Goal: Information Seeking & Learning: Learn about a topic

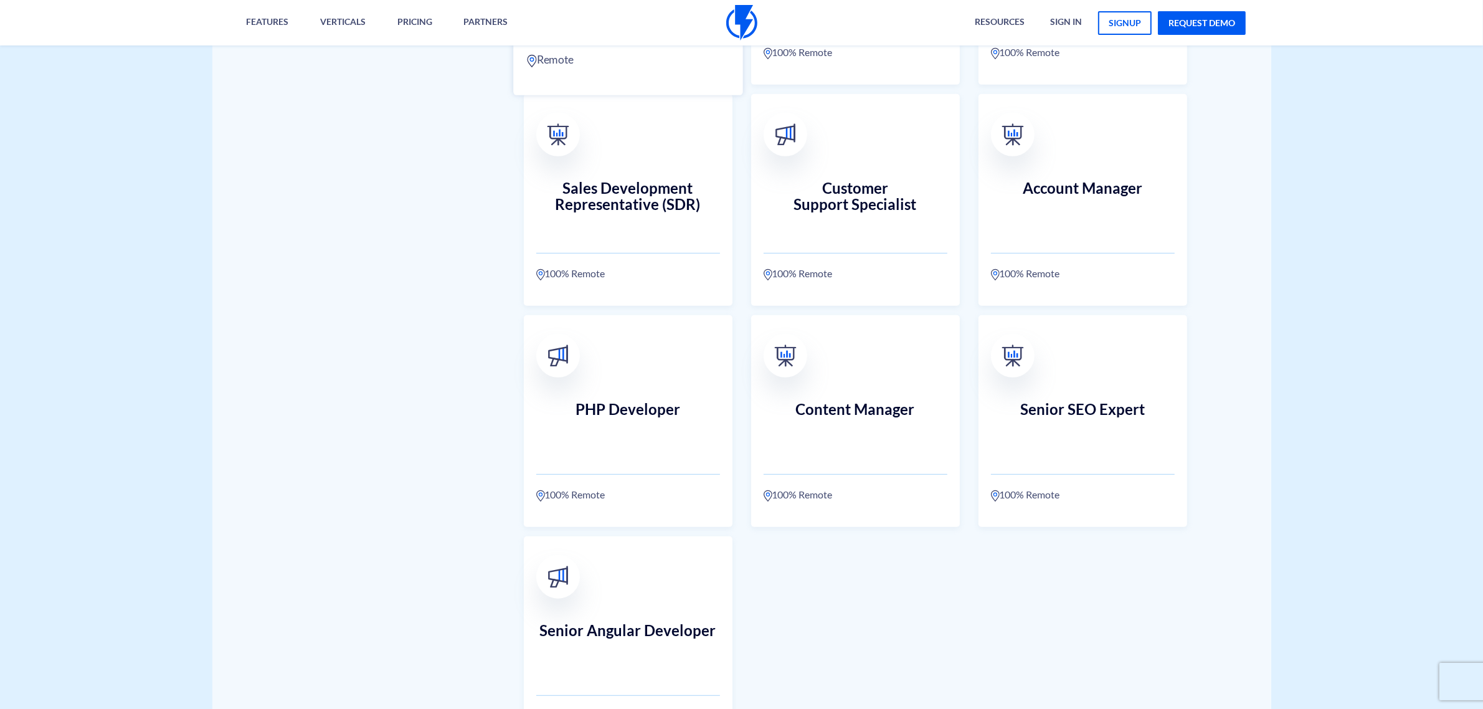
scroll to position [779, 0]
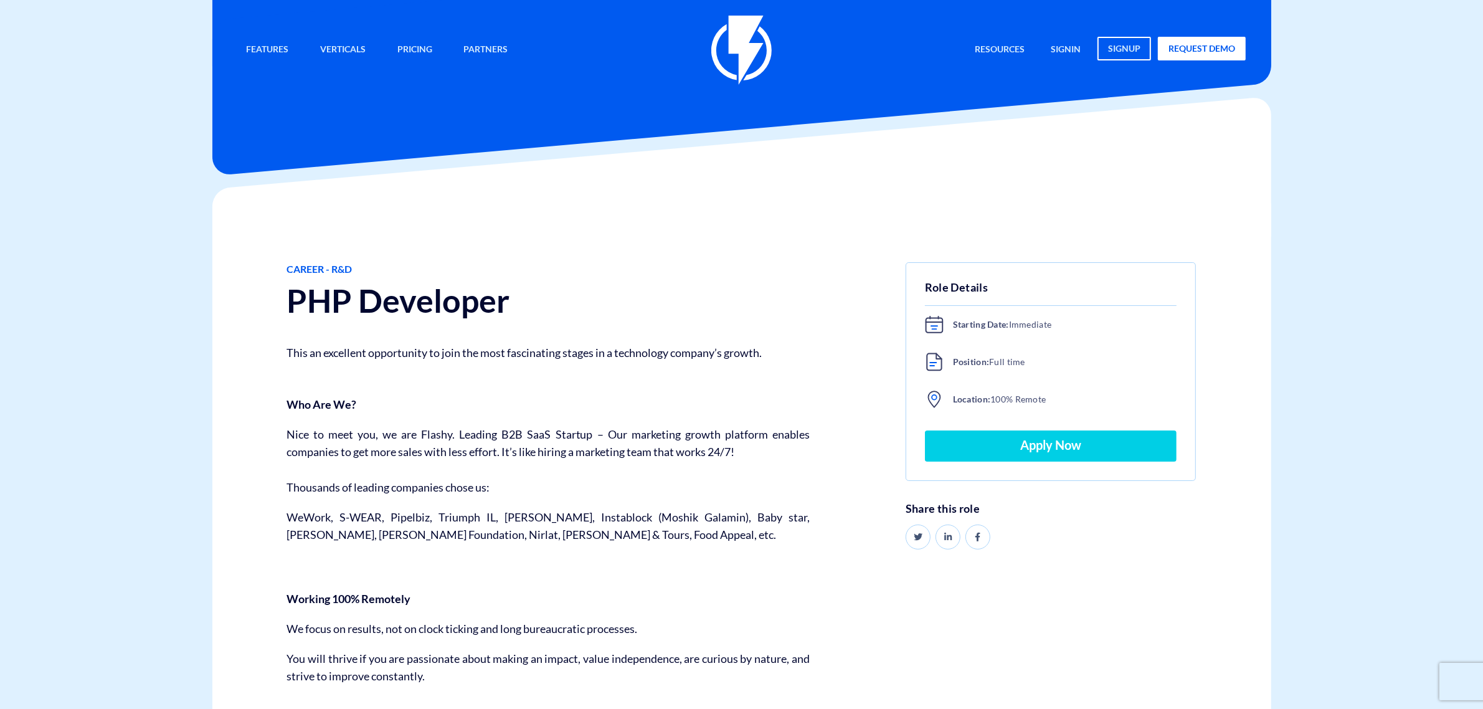
click at [316, 303] on h1 "PHP Developer" at bounding box center [548, 301] width 523 height 36
copy div "PHP Developer"
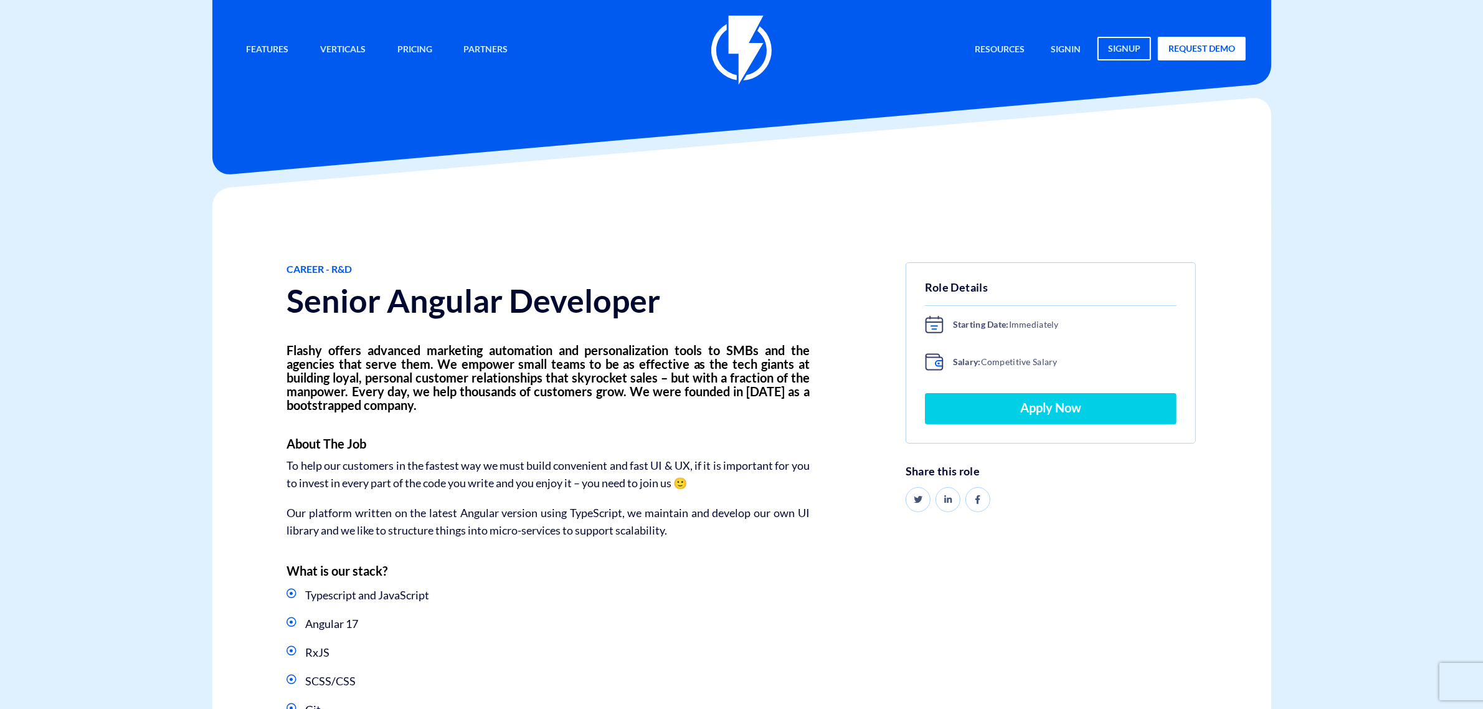
click at [404, 304] on h1 "Senior Angular Developer" at bounding box center [548, 301] width 523 height 36
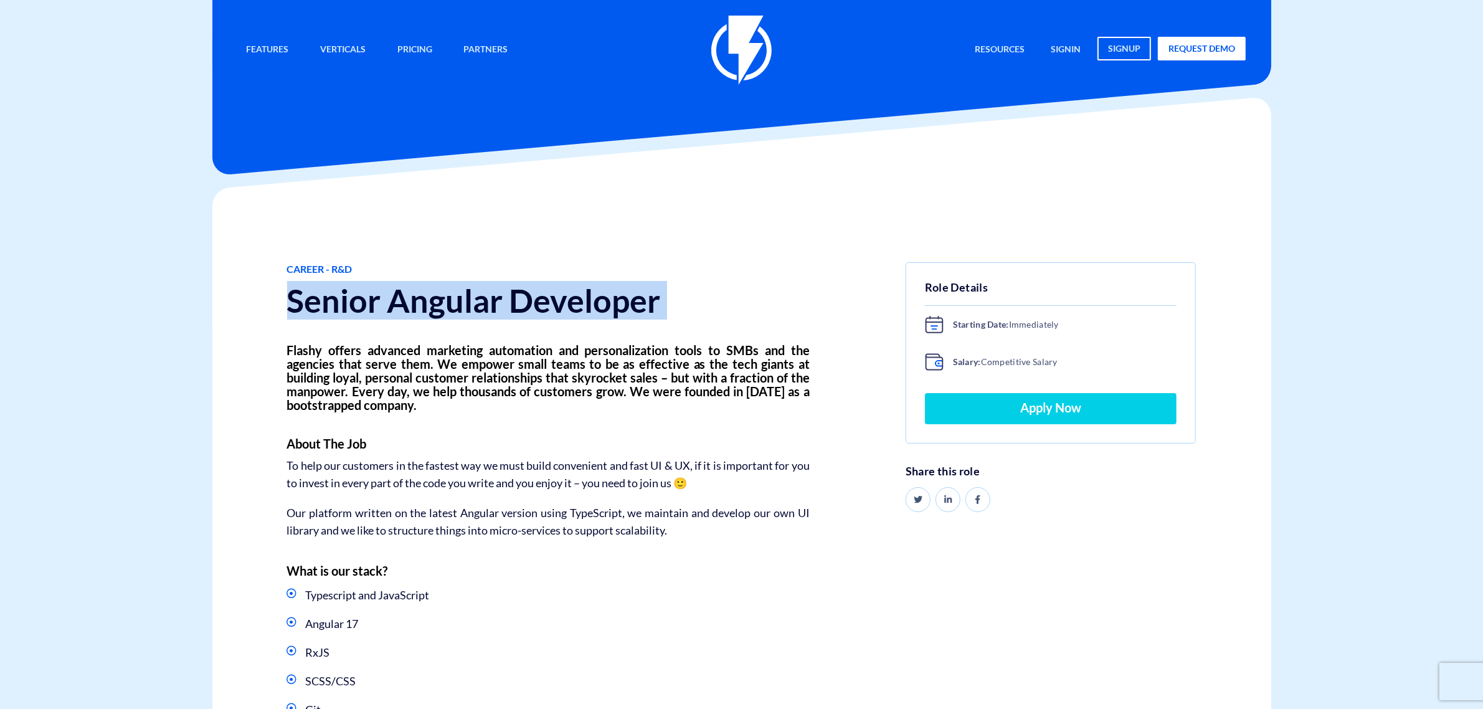
click at [404, 304] on h1 "Senior Angular Developer" at bounding box center [548, 301] width 523 height 36
copy div "Senior Angular Developer"
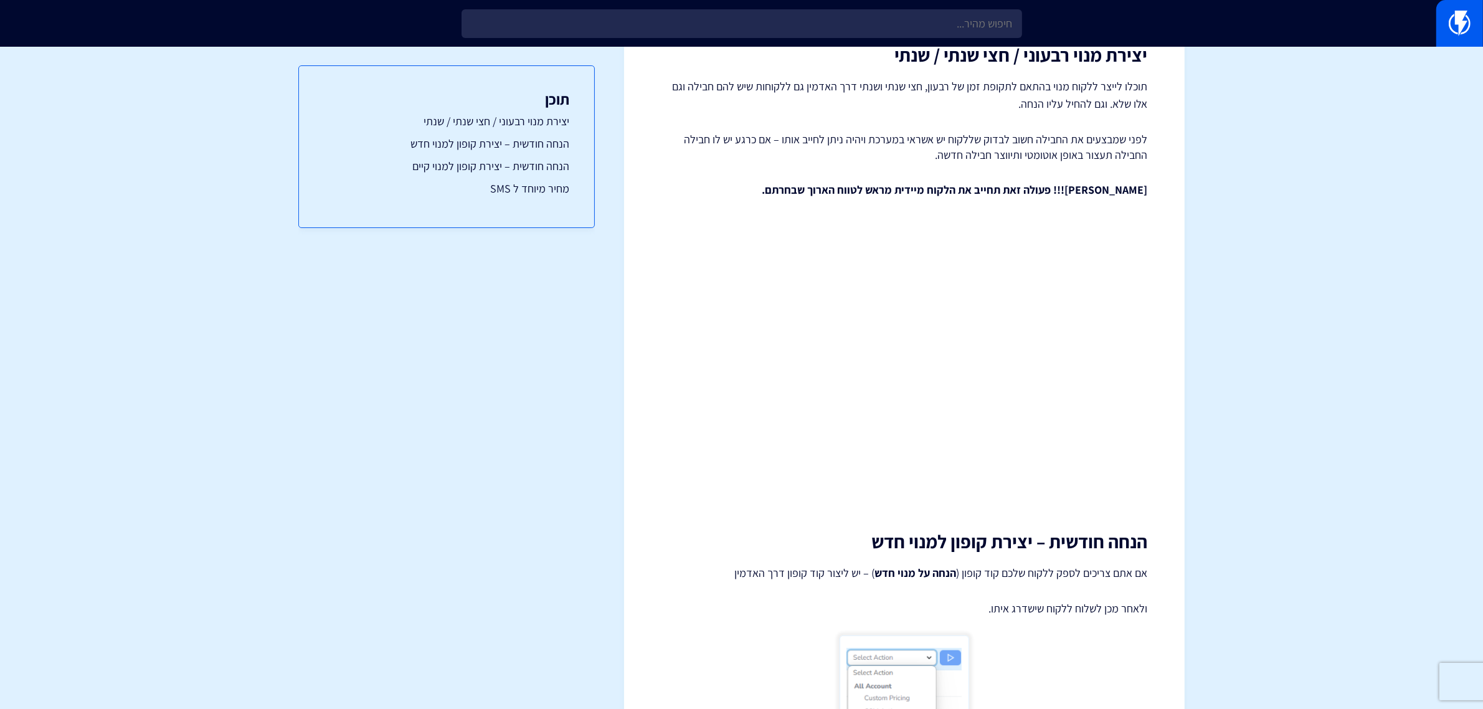
scroll to position [113, 0]
